Goal: Find specific page/section: Find specific page/section

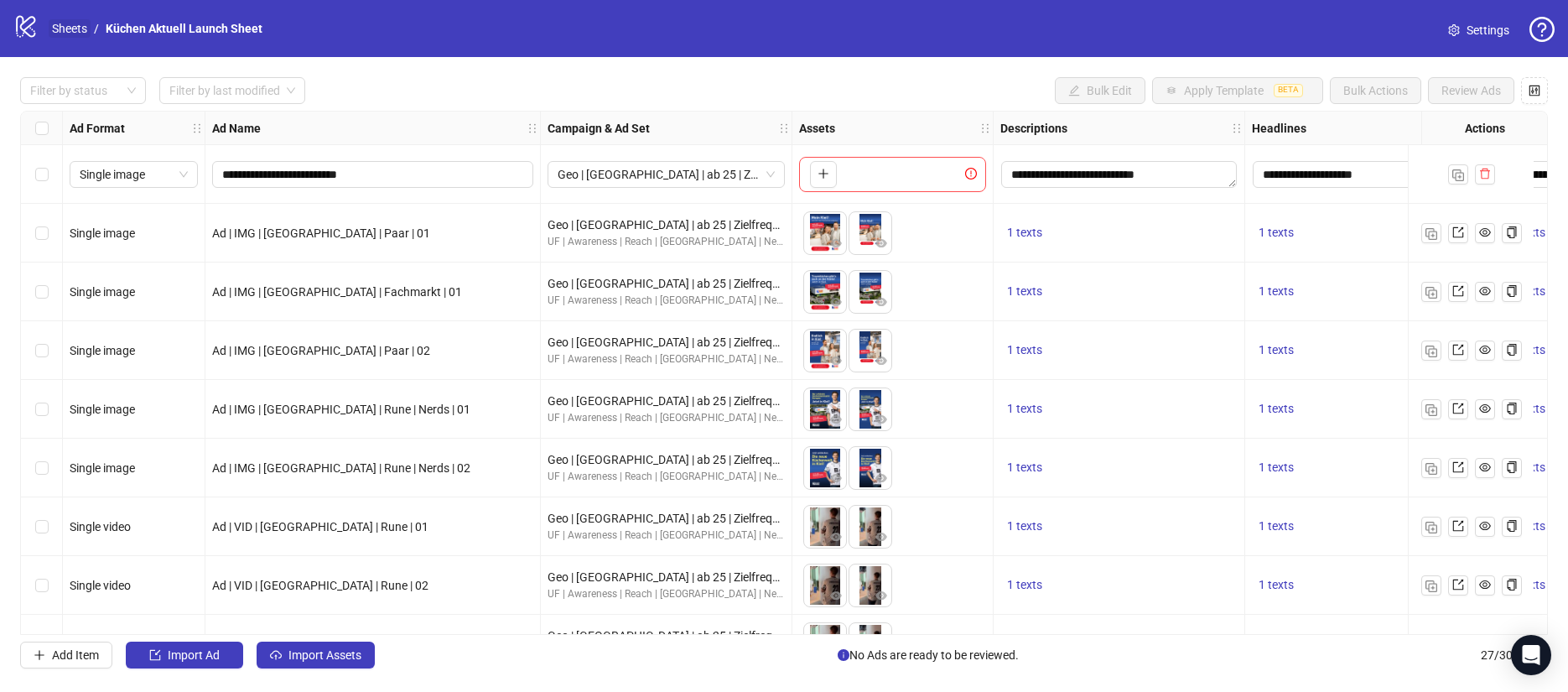
click at [80, 34] on link "Sheets" at bounding box center [69, 28] width 42 height 18
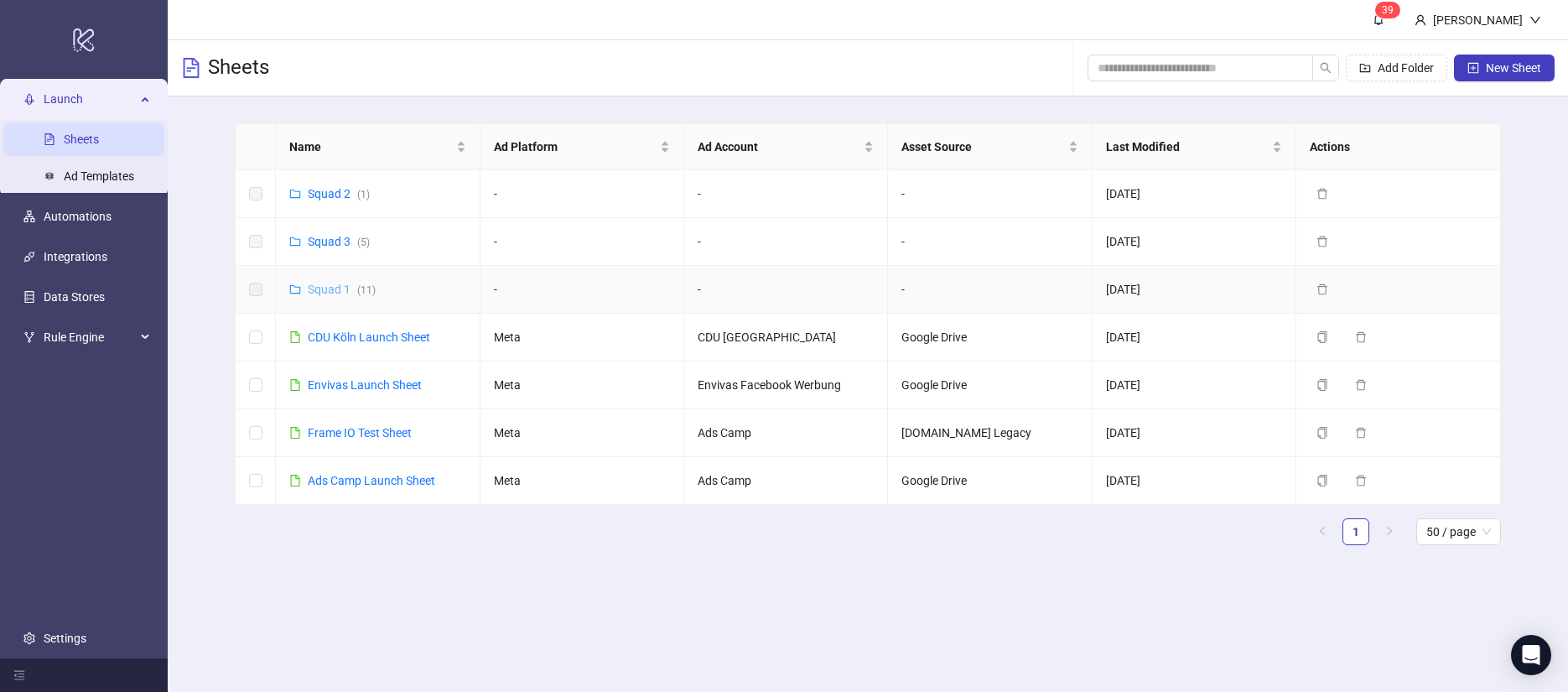
click at [355, 282] on link "Squad 1 ( 11 )" at bounding box center [341, 289] width 68 height 14
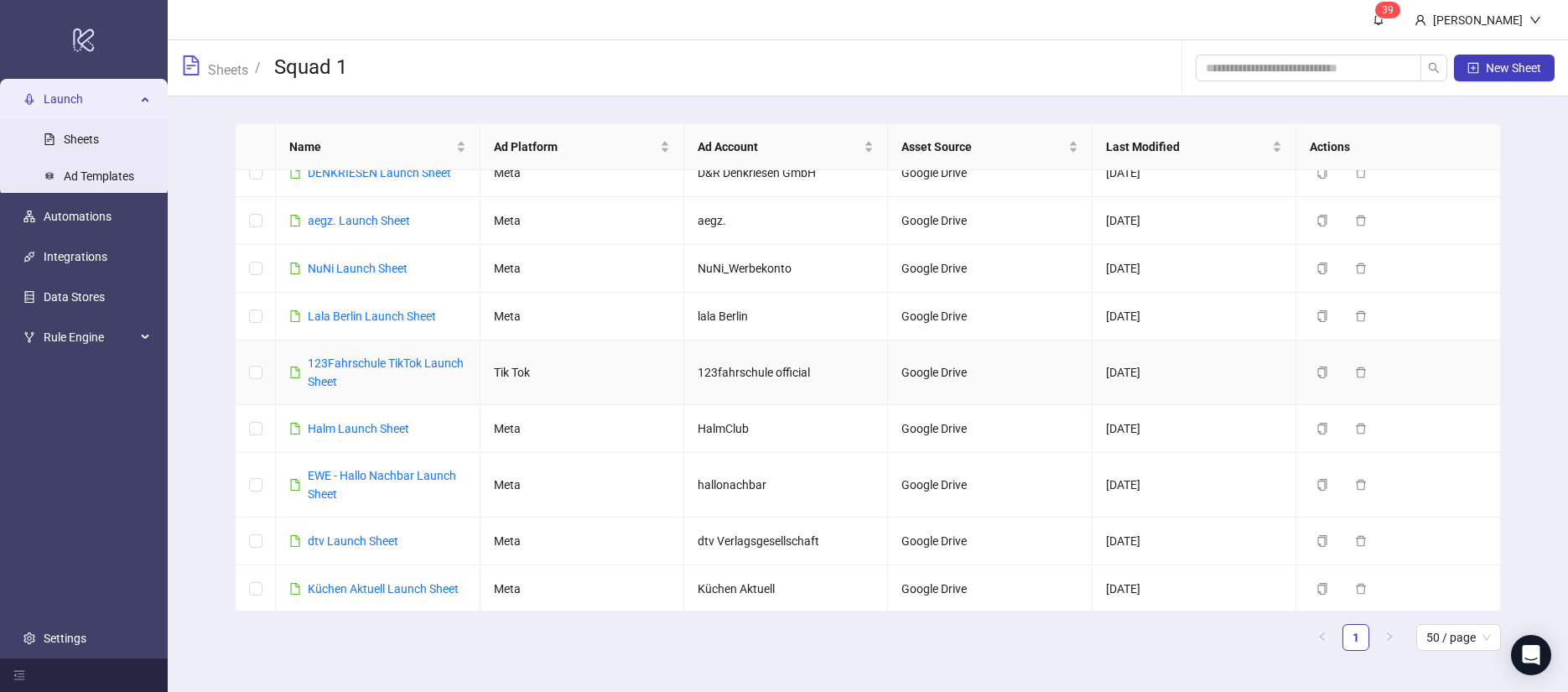
scroll to position [119, 0]
click at [372, 426] on link "Halm Launch Sheet" at bounding box center [358, 425] width 101 height 14
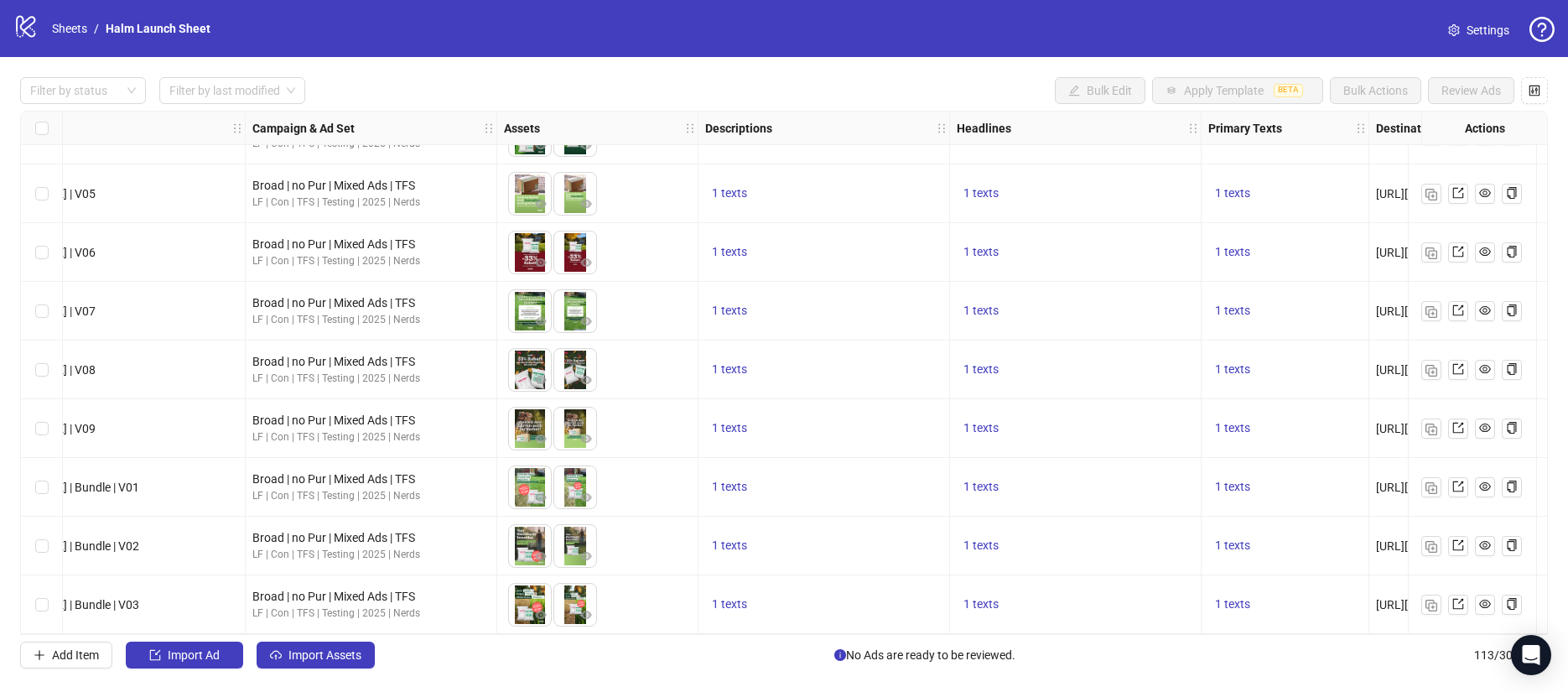
scroll to position [6149, 462]
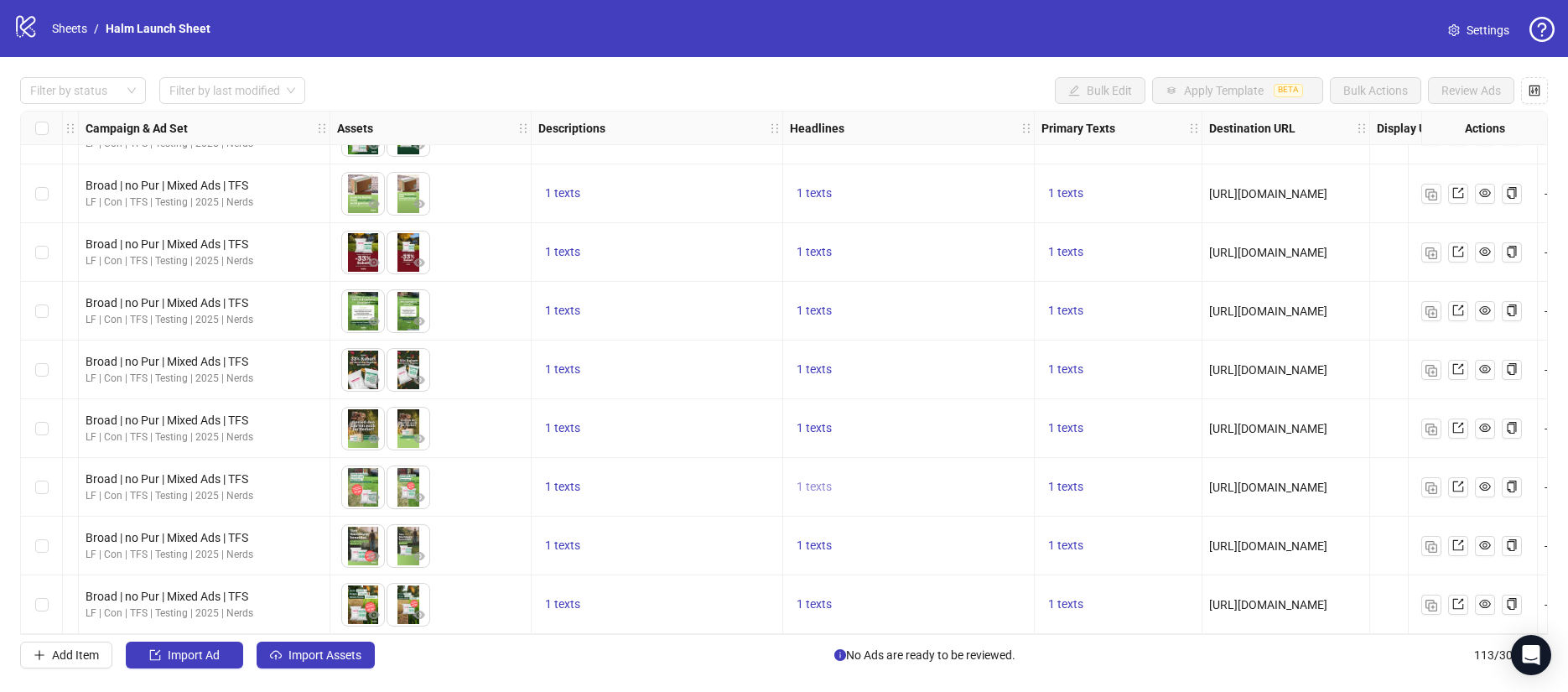
click at [813, 481] on span "1 texts" at bounding box center [814, 486] width 36 height 14
click at [839, 448] on div "1 texts" at bounding box center [909, 428] width 251 height 58
click at [1074, 480] on span "1 texts" at bounding box center [1065, 486] width 36 height 14
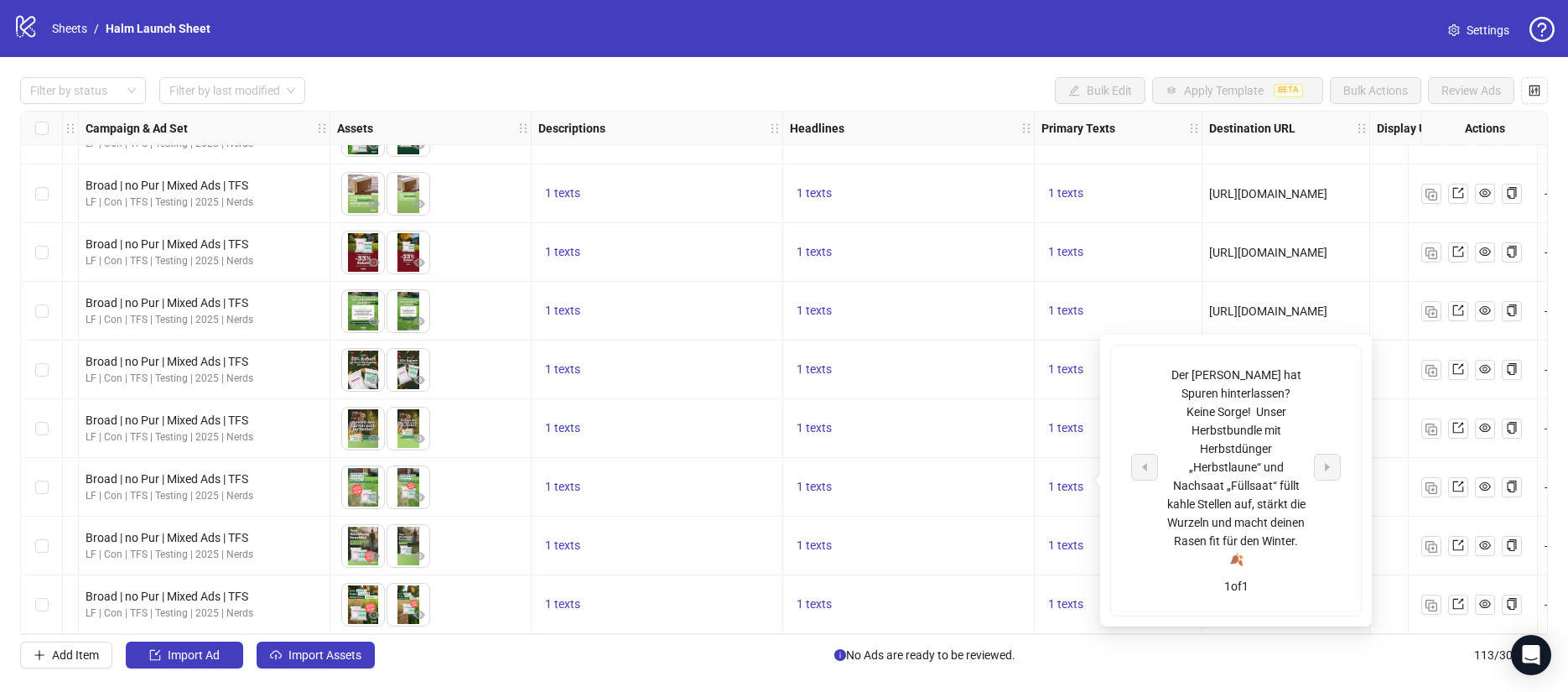
click at [994, 516] on div "1 texts" at bounding box center [909, 545] width 251 height 58
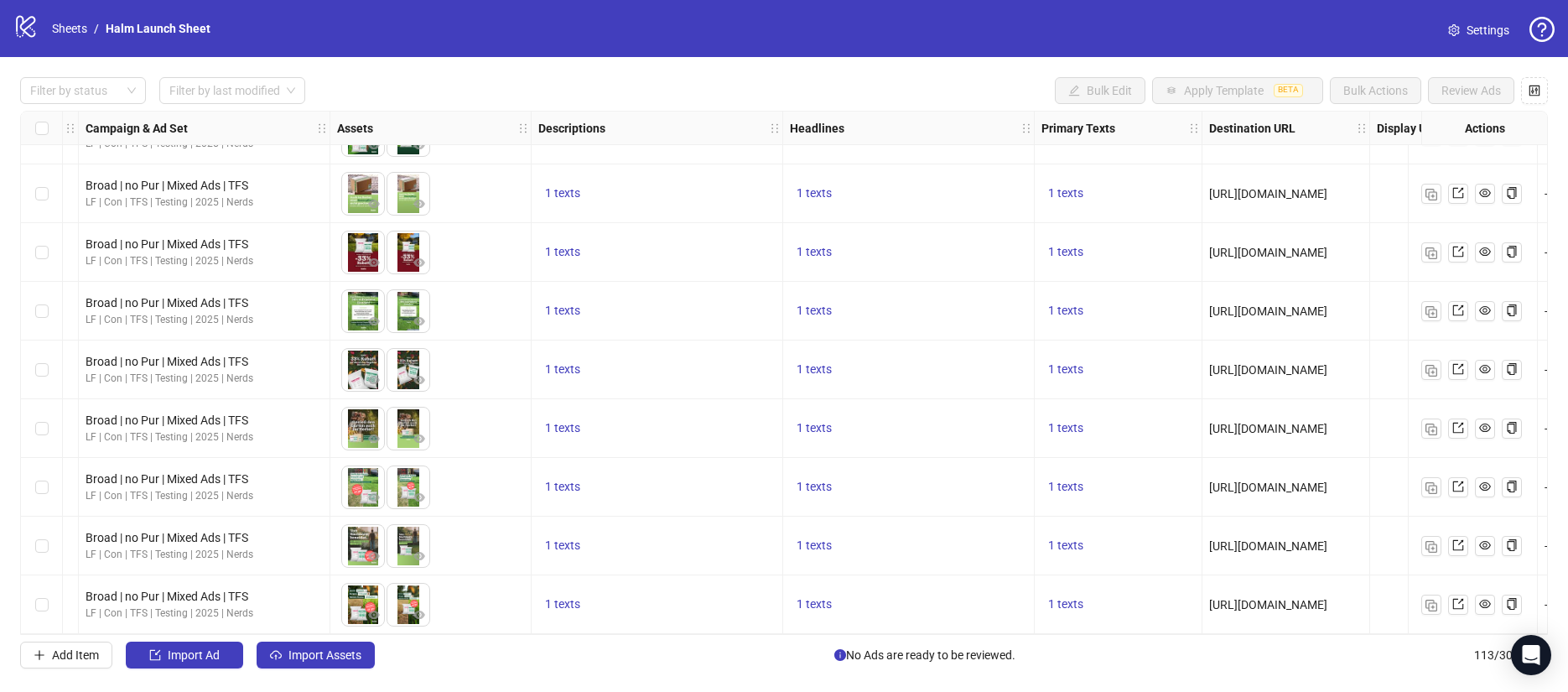
scroll to position [6149, 612]
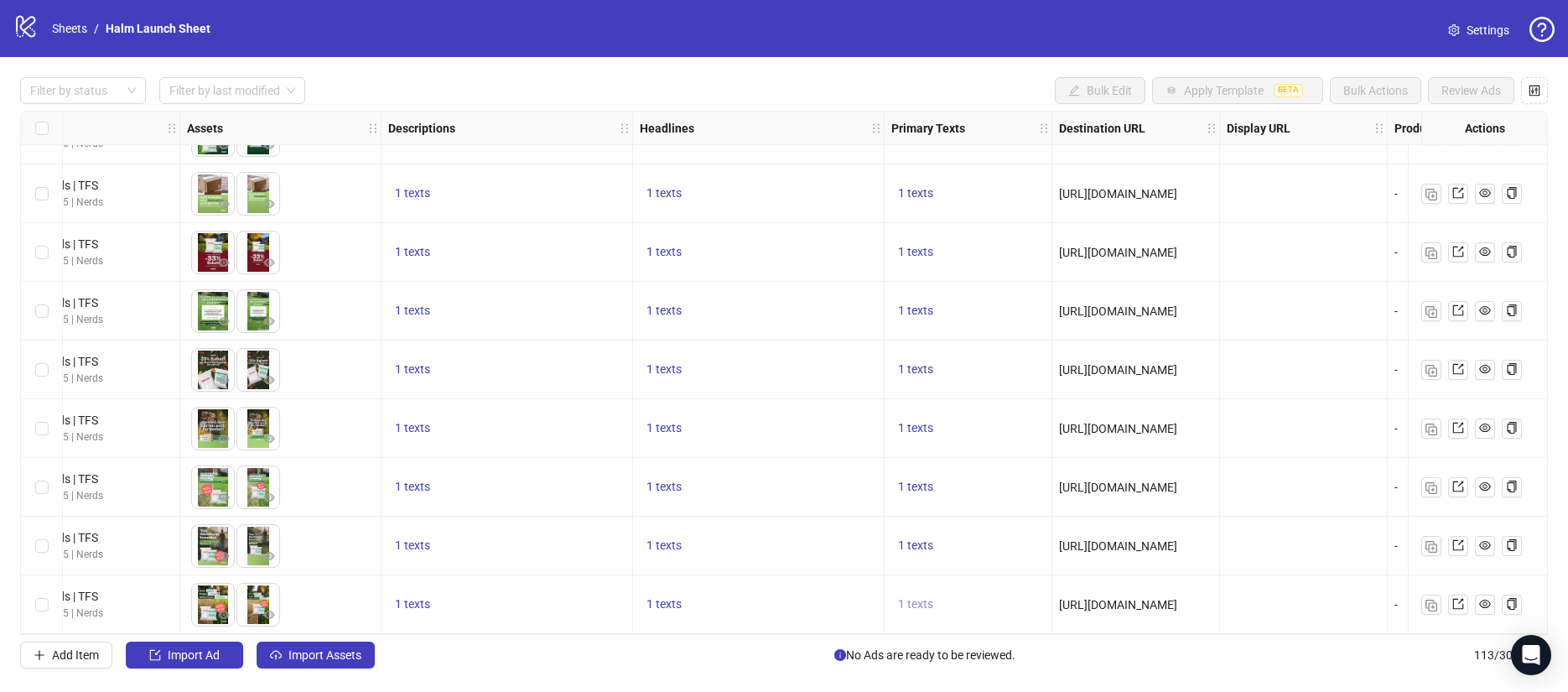
click at [925, 599] on span "1 texts" at bounding box center [915, 604] width 36 height 14
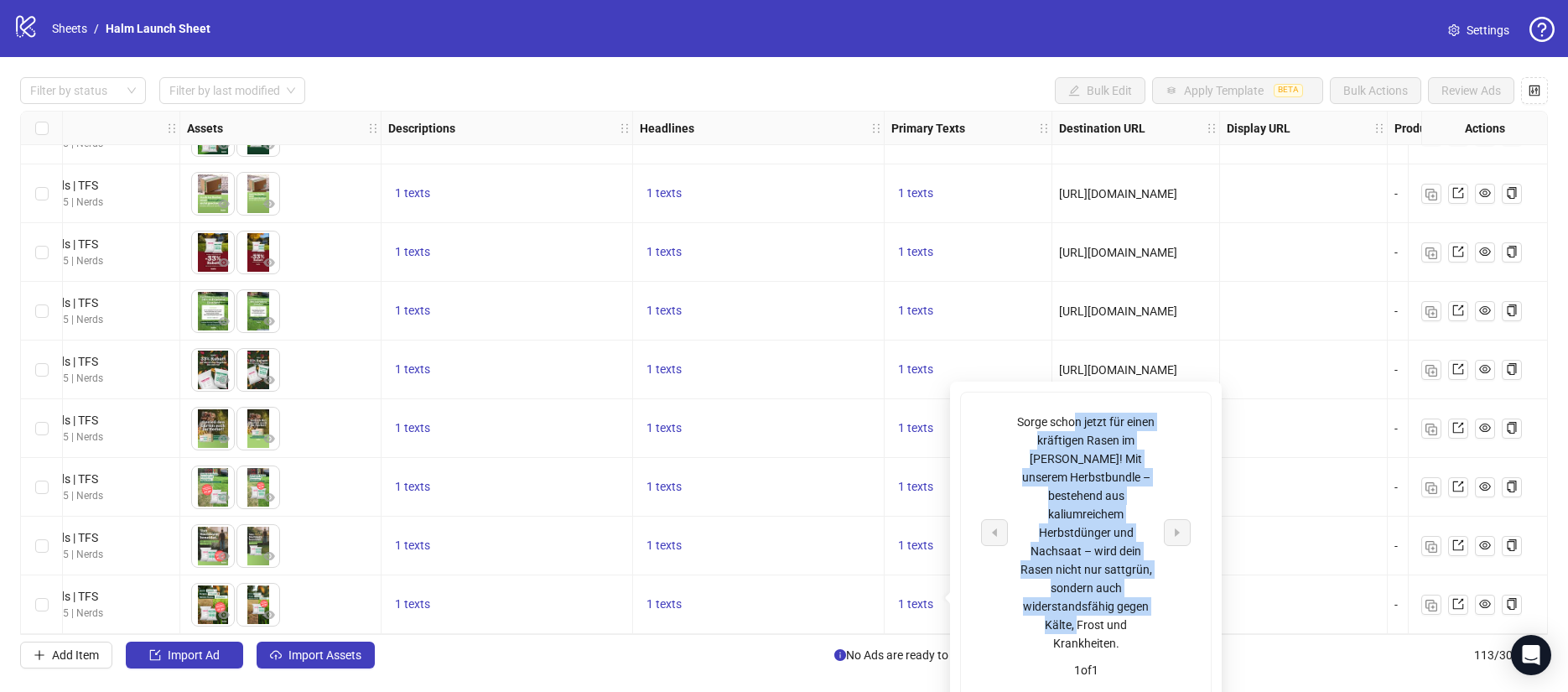
drag, startPoint x: 1074, startPoint y: 438, endPoint x: 1110, endPoint y: 606, distance: 171.8
click at [1110, 606] on div "Sorge schon jetzt für einen kräftigen Rasen im [PERSON_NAME]! Mit unserem Herbs…" at bounding box center [1085, 532] width 139 height 239
click at [1110, 592] on div "Sorge schon jetzt für einen kräftigen Rasen im [PERSON_NAME]! Mit unserem Herbs…" at bounding box center [1085, 532] width 139 height 239
drag, startPoint x: 1071, startPoint y: 468, endPoint x: 1086, endPoint y: 607, distance: 139.8
click at [1086, 607] on div "Sorge schon jetzt für einen kräftigen Rasen im [PERSON_NAME]! Mit unserem Herbs…" at bounding box center [1085, 532] width 139 height 239
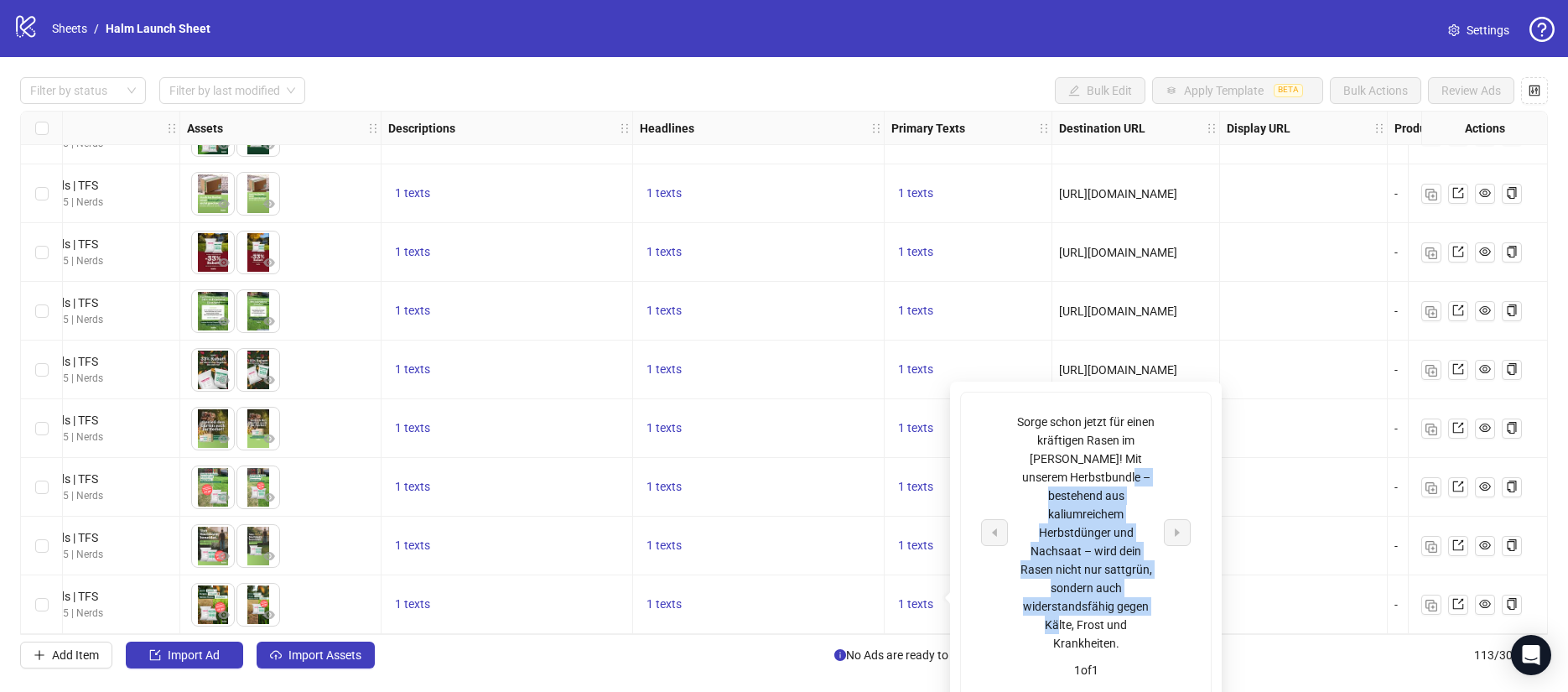
click at [1086, 606] on div "Sorge schon jetzt für einen kräftigen Rasen im [PERSON_NAME]! Mit unserem Herbs…" at bounding box center [1085, 532] width 139 height 239
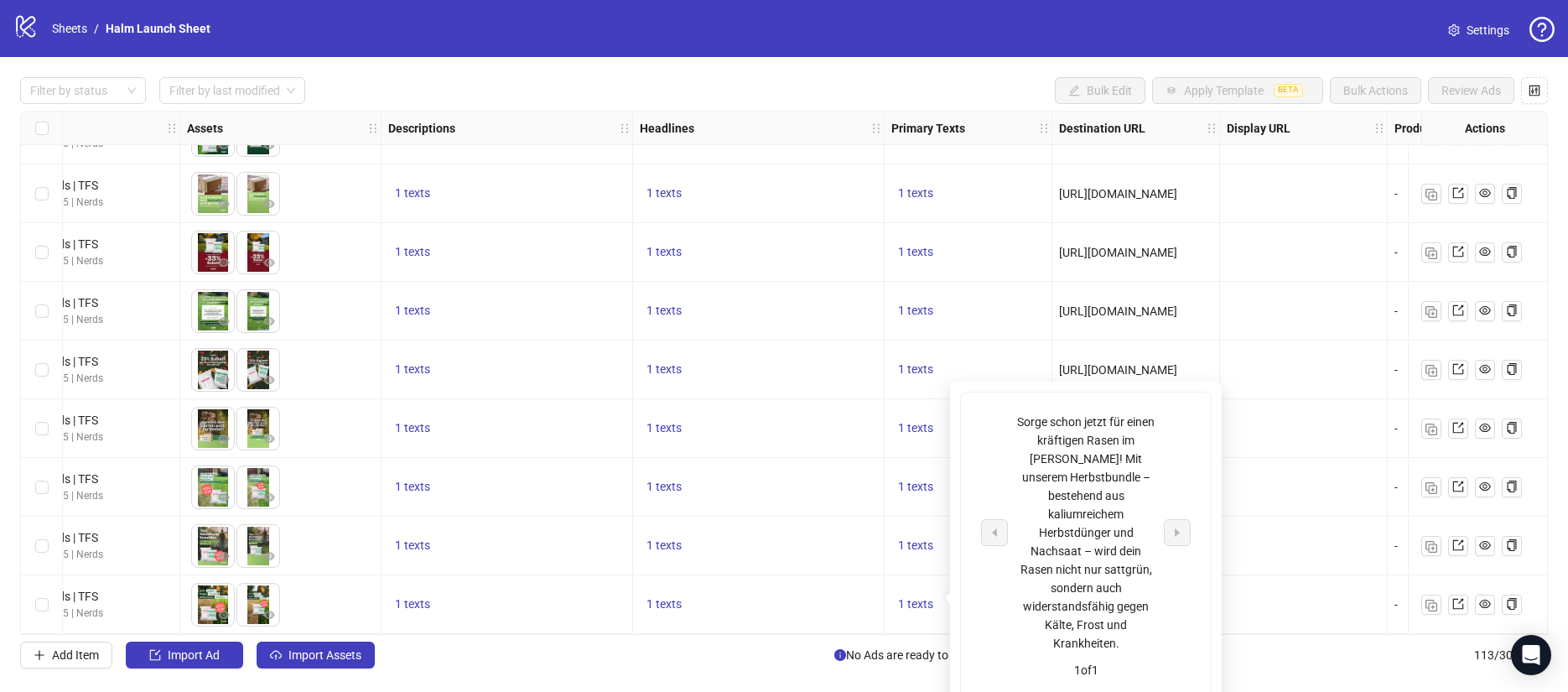
click at [833, 599] on div "1 texts" at bounding box center [758, 605] width 238 height 20
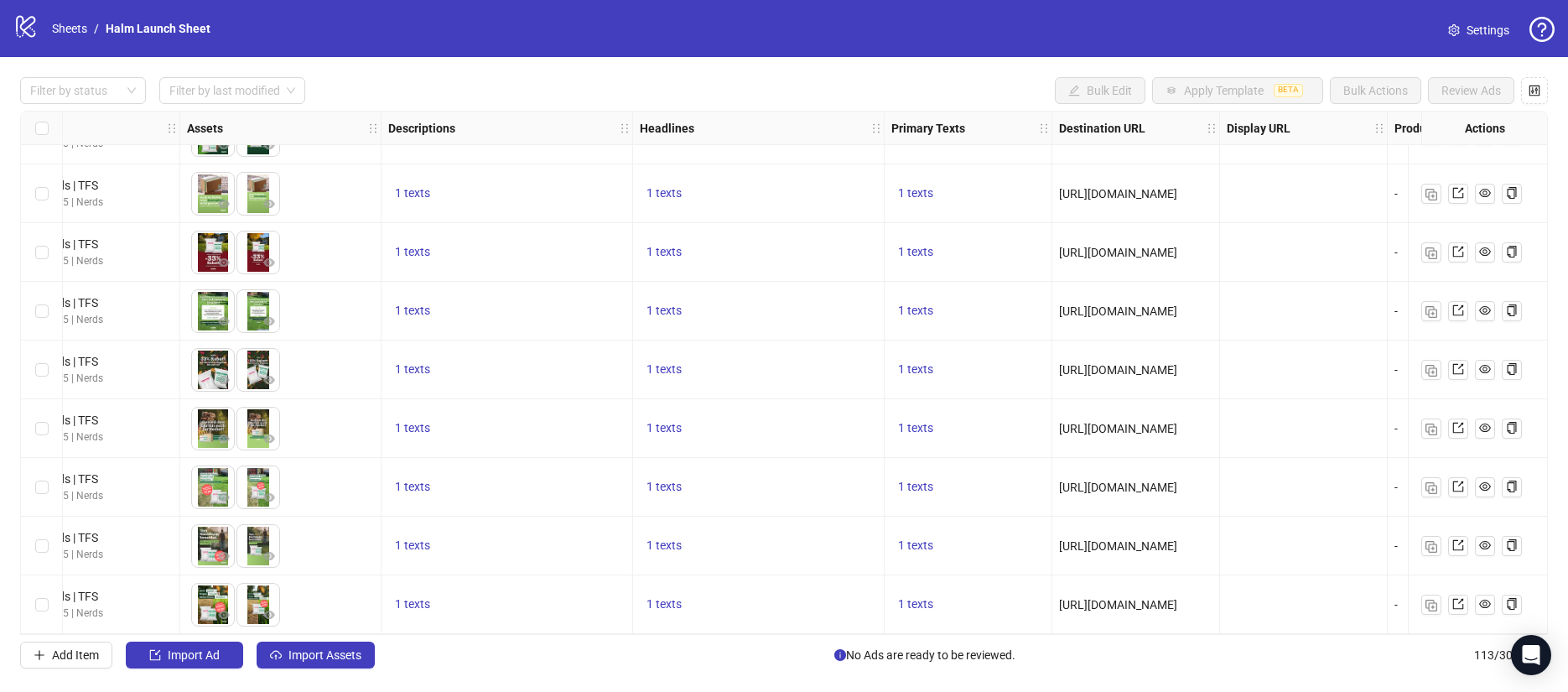
drag, startPoint x: 841, startPoint y: 634, endPoint x: 440, endPoint y: 637, distance: 401.0
click at [440, 637] on div "Filter by status Filter by last modified Bulk Edit Apply Template BETA Bulk Act…" at bounding box center [784, 372] width 1568 height 631
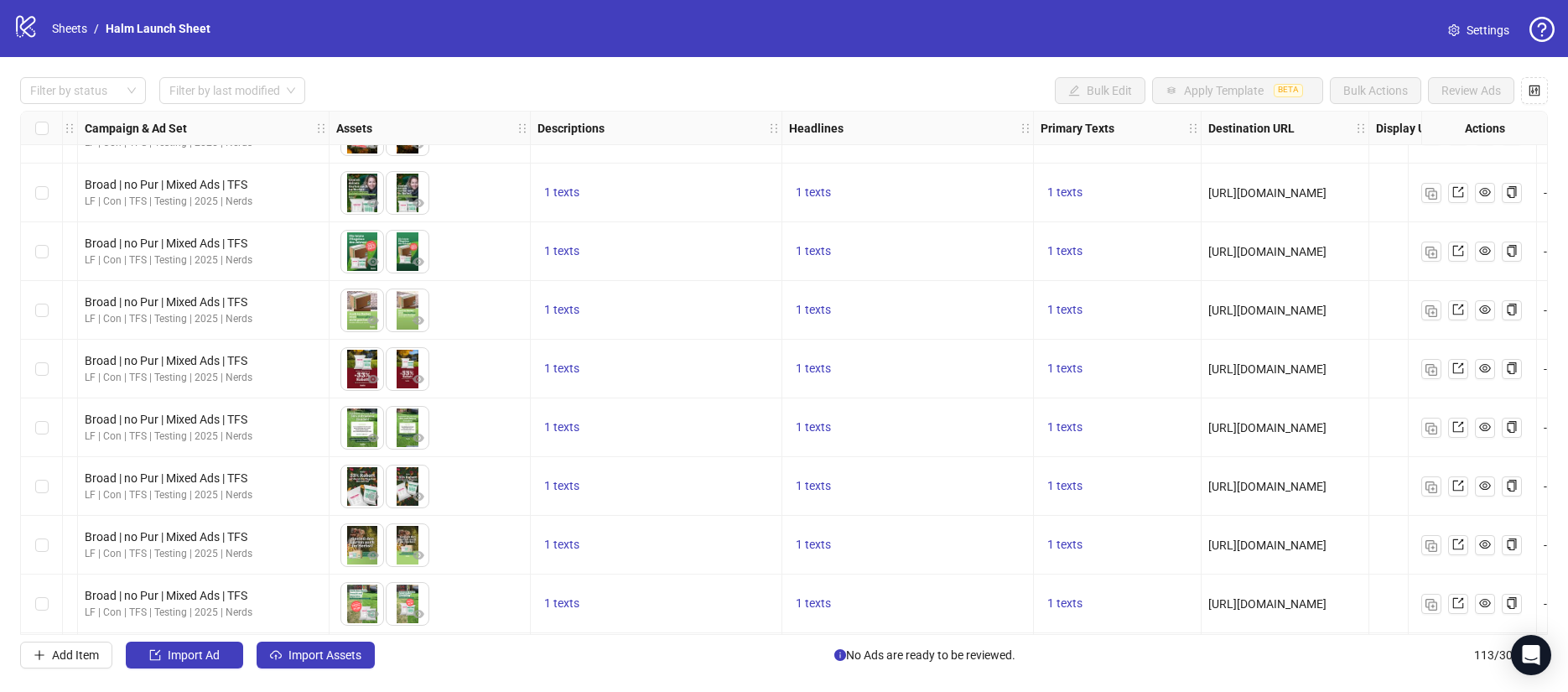
scroll to position [6026, 480]
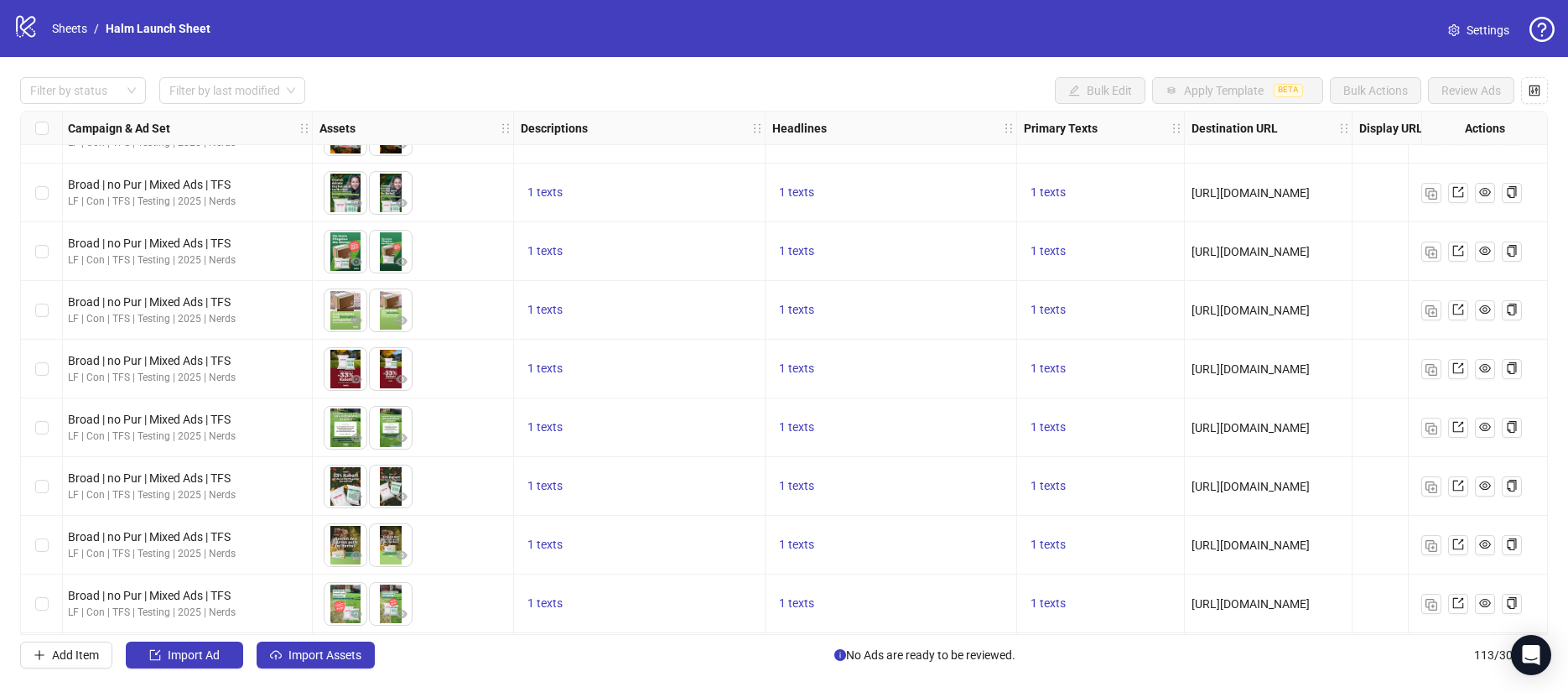
click at [1085, 377] on div "1 texts" at bounding box center [1100, 369] width 153 height 20
click at [1039, 365] on span "1 texts" at bounding box center [1047, 368] width 36 height 14
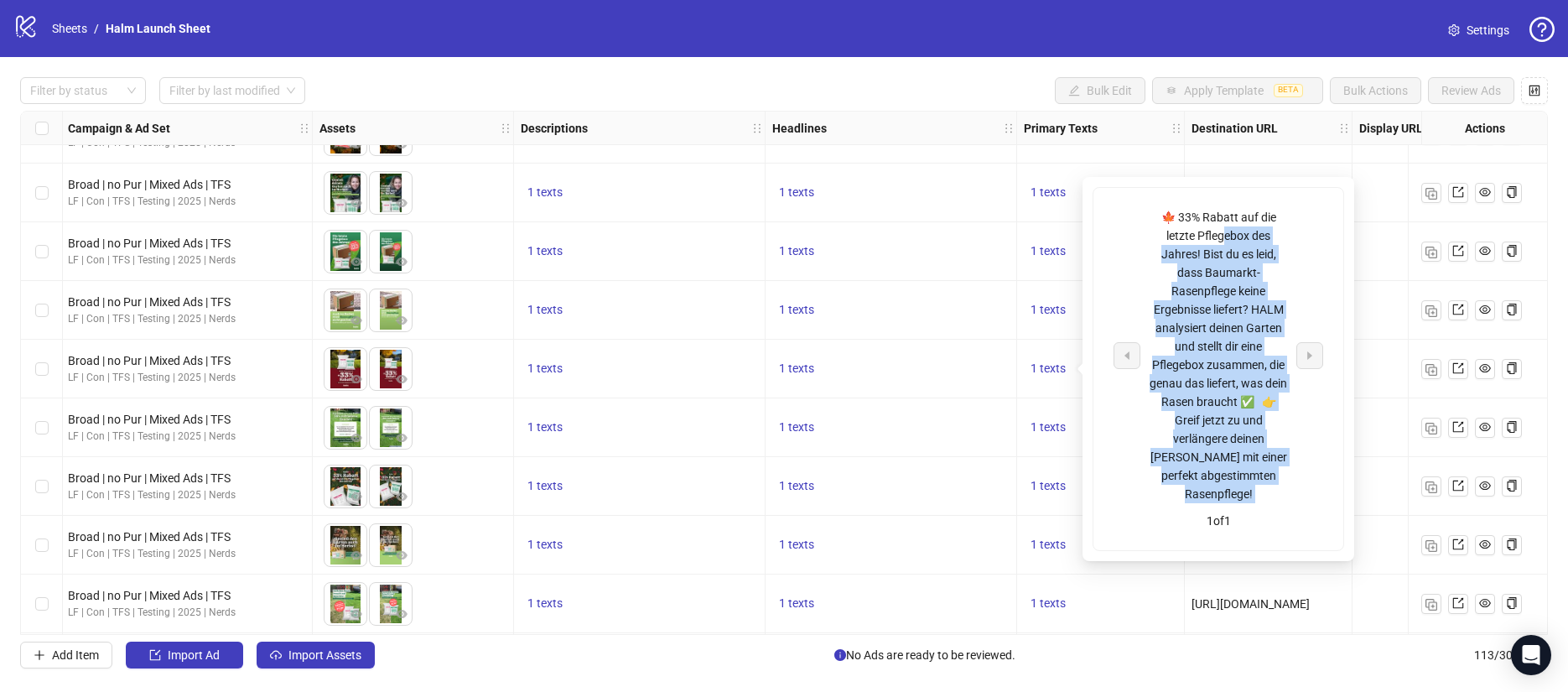
drag, startPoint x: 1227, startPoint y: 230, endPoint x: 1255, endPoint y: 507, distance: 278.4
click at [1255, 507] on div "🍁 33% Rabatt auf die letzte Pflegebox des Jahres! Bist du es leid, dass Baumark…" at bounding box center [1218, 369] width 249 height 362
click at [1250, 495] on div "🍁 33% Rabatt auf die letzte Pflegebox des Jahres! Bist du es leid, dass Baumark…" at bounding box center [1217, 355] width 139 height 295
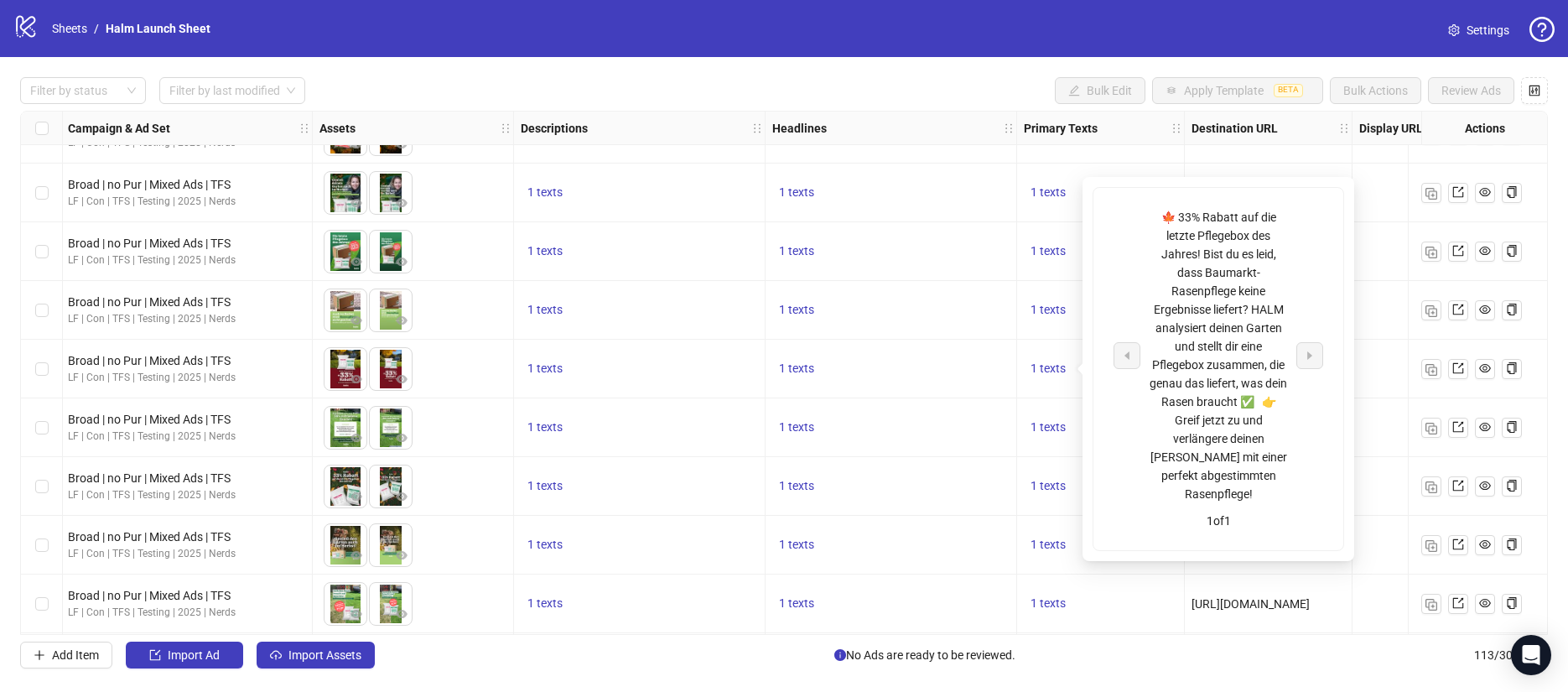
click at [1020, 390] on div "1 texts" at bounding box center [1101, 369] width 168 height 58
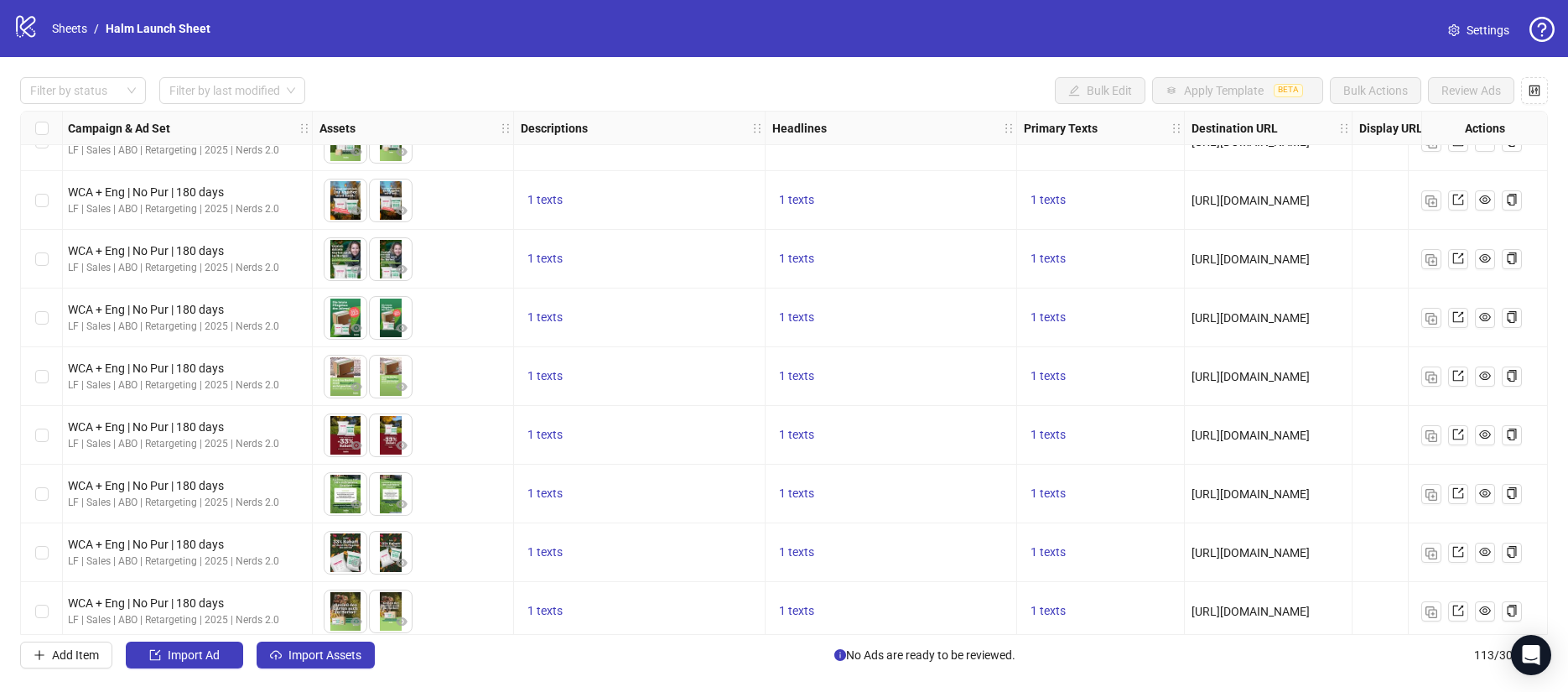
scroll to position [4267, 480]
